Goal: Information Seeking & Learning: Learn about a topic

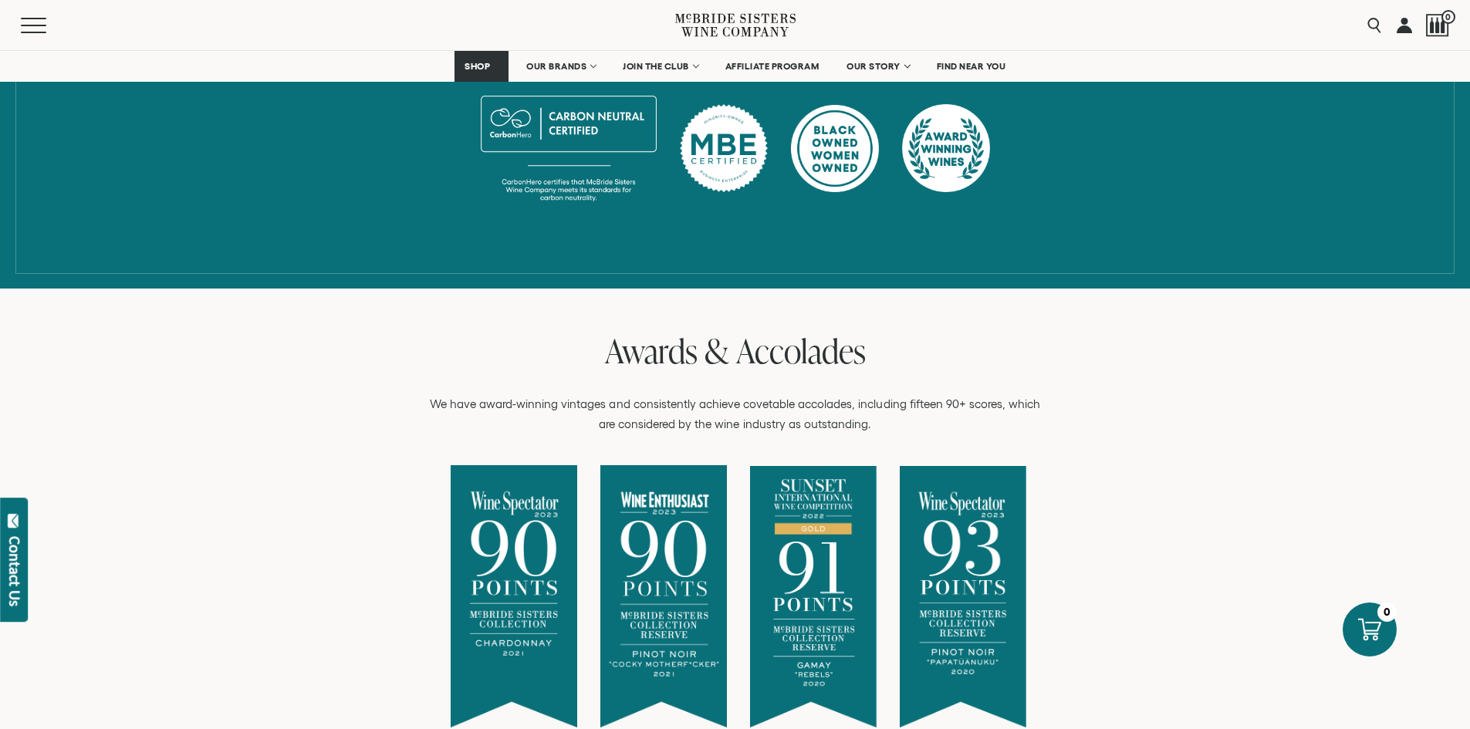
scroll to position [617, 0]
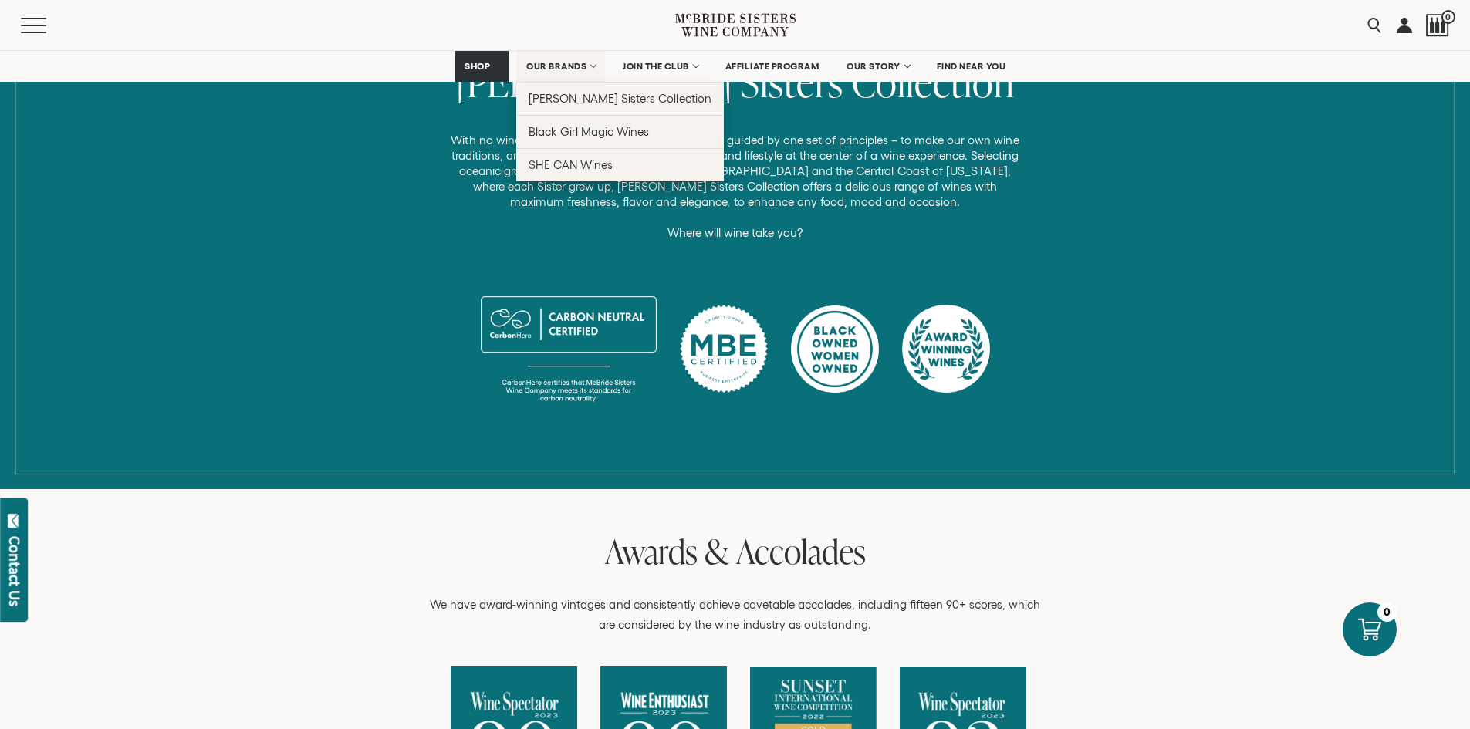
click at [563, 69] on span "OUR BRANDS" at bounding box center [556, 66] width 60 height 11
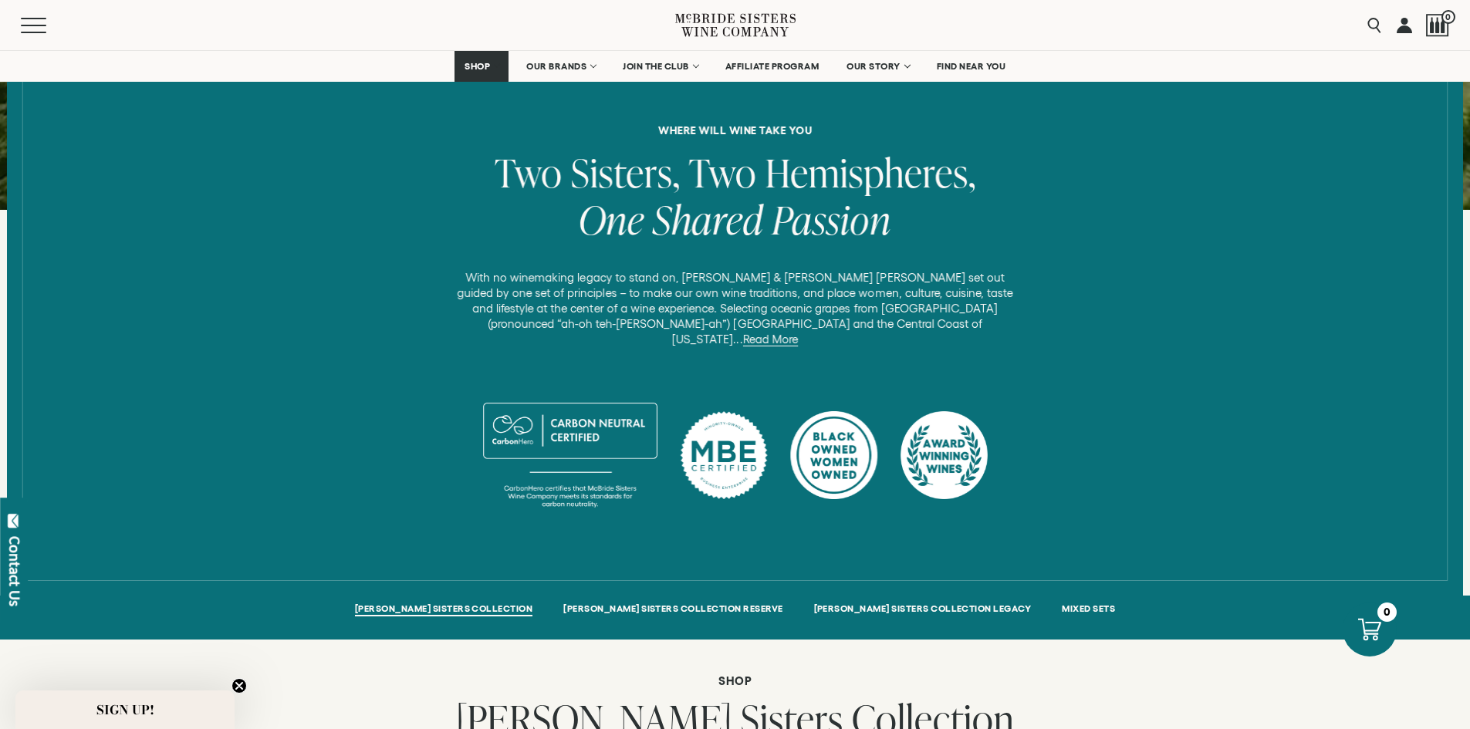
scroll to position [617, 0]
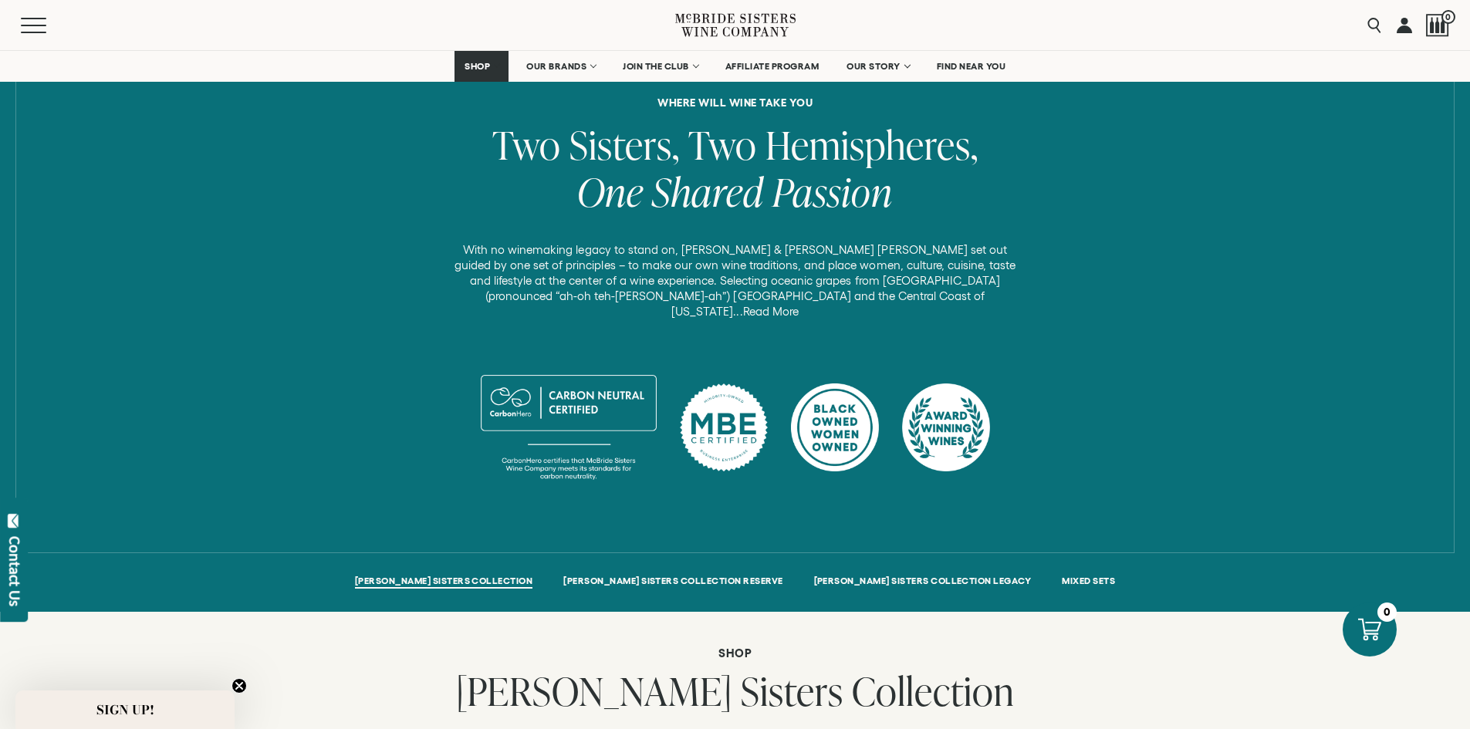
click at [799, 305] on link "Read More" at bounding box center [771, 312] width 56 height 14
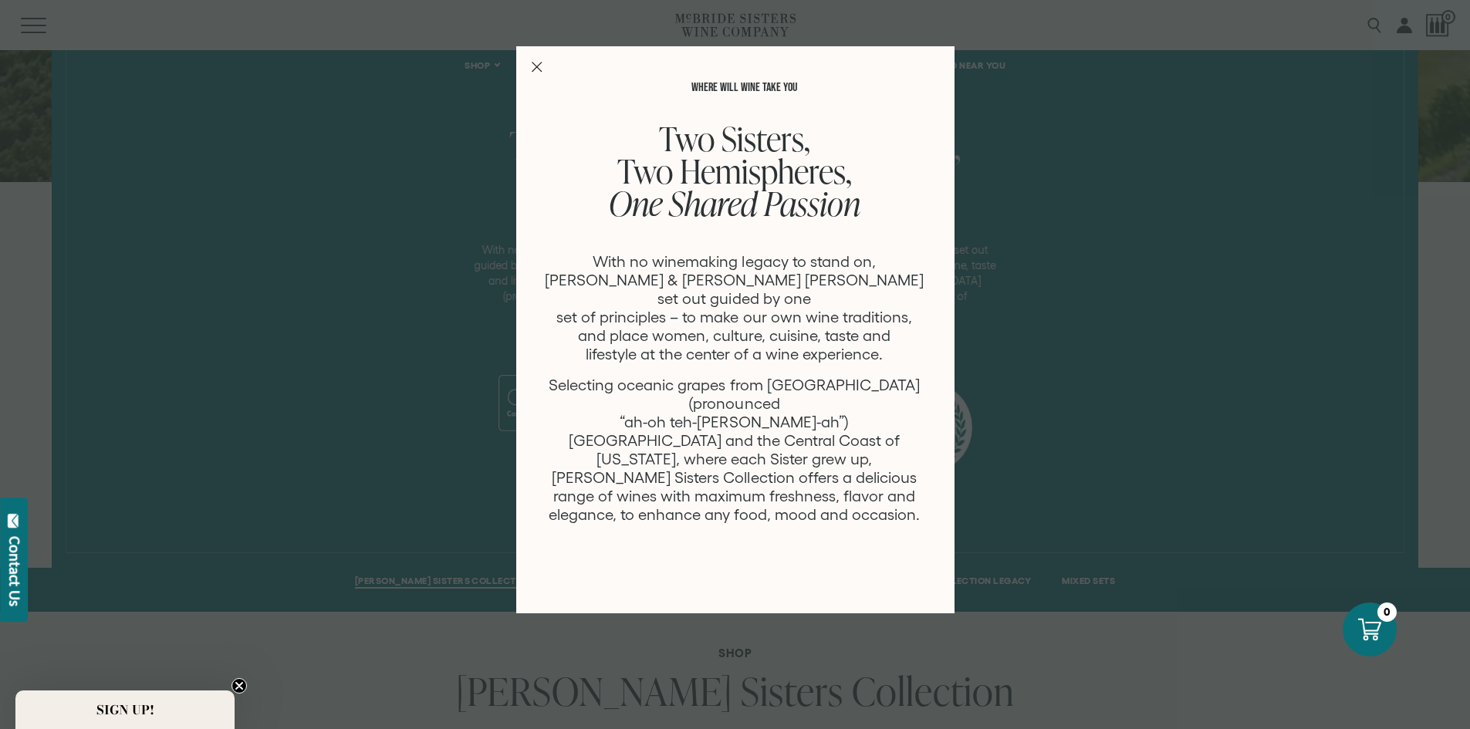
scroll to position [0, 0]
click at [545, 59] on div "WHERE WILL WINE TAKE YOU Two Sisters, Two Hemispheres, One Shared Passion With …" at bounding box center [735, 329] width 438 height 567
click at [540, 62] on icon "Close Modal" at bounding box center [537, 67] width 11 height 11
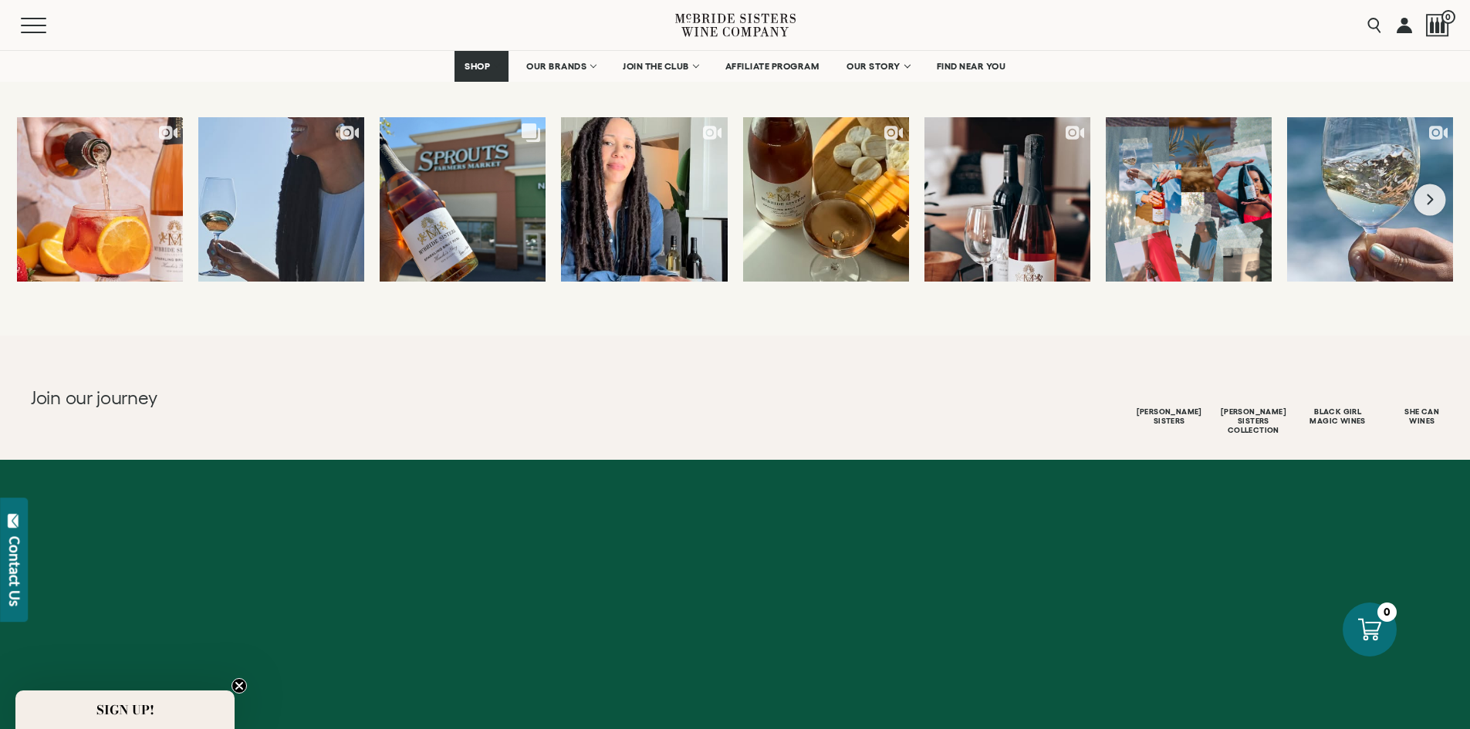
scroll to position [6714, 0]
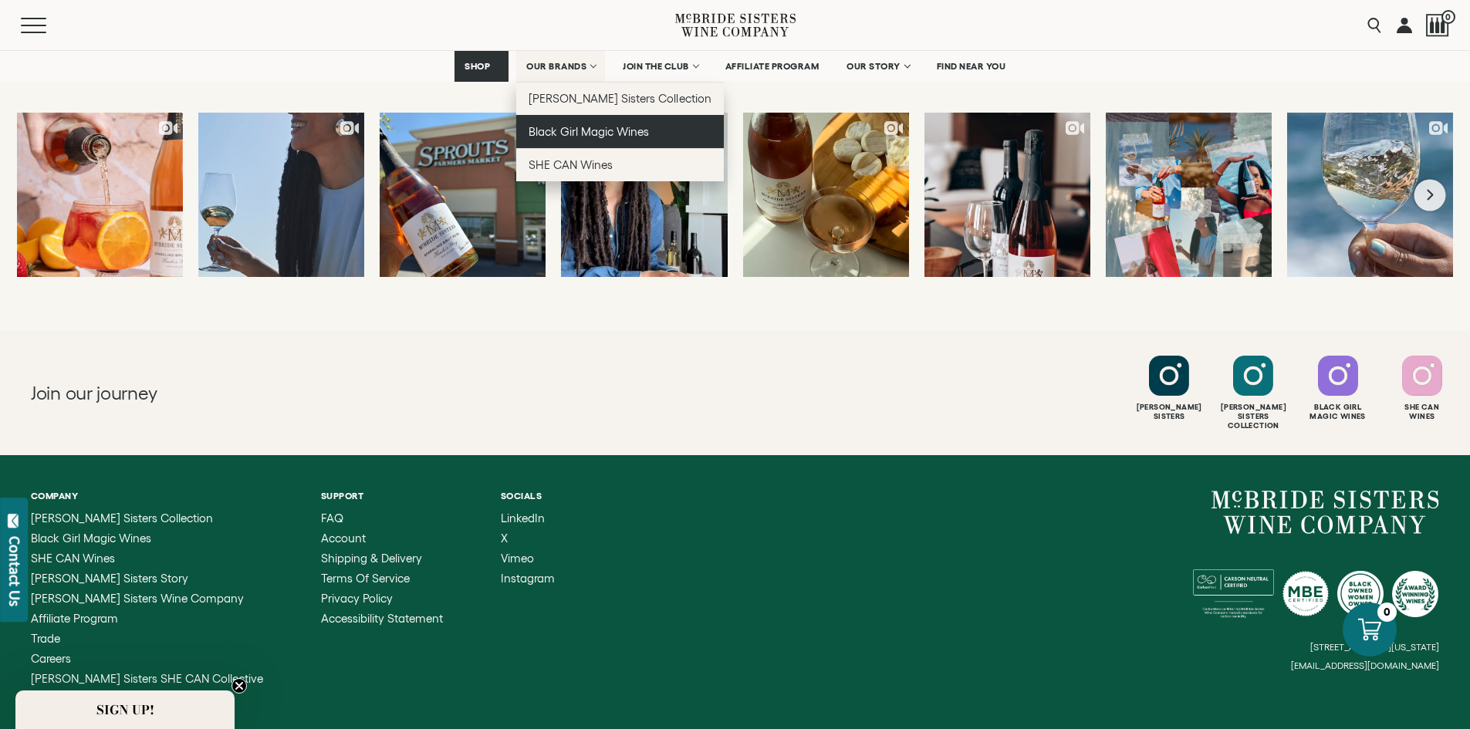
click at [585, 140] on link "Black Girl Magic Wines" at bounding box center [620, 131] width 208 height 33
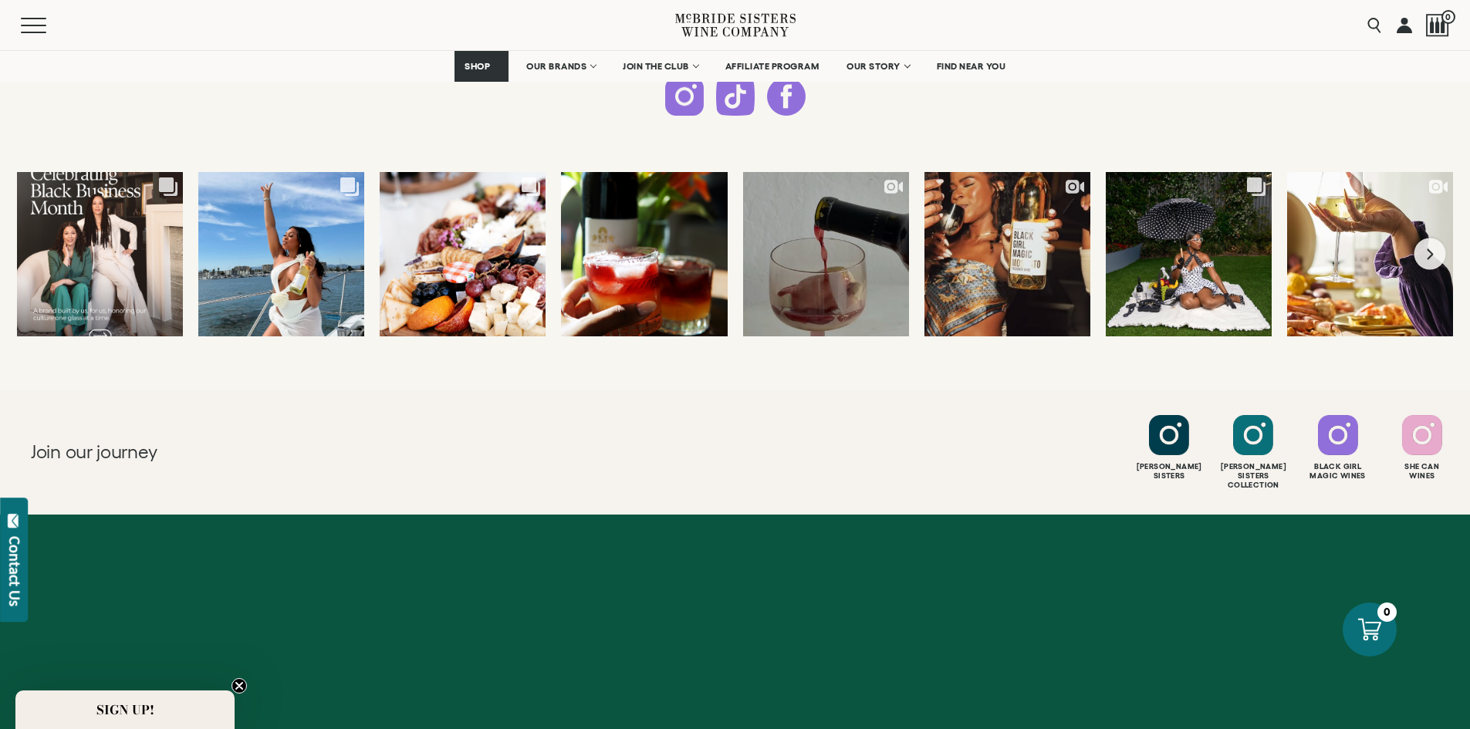
scroll to position [4152, 0]
